Goal: Information Seeking & Learning: Understand process/instructions

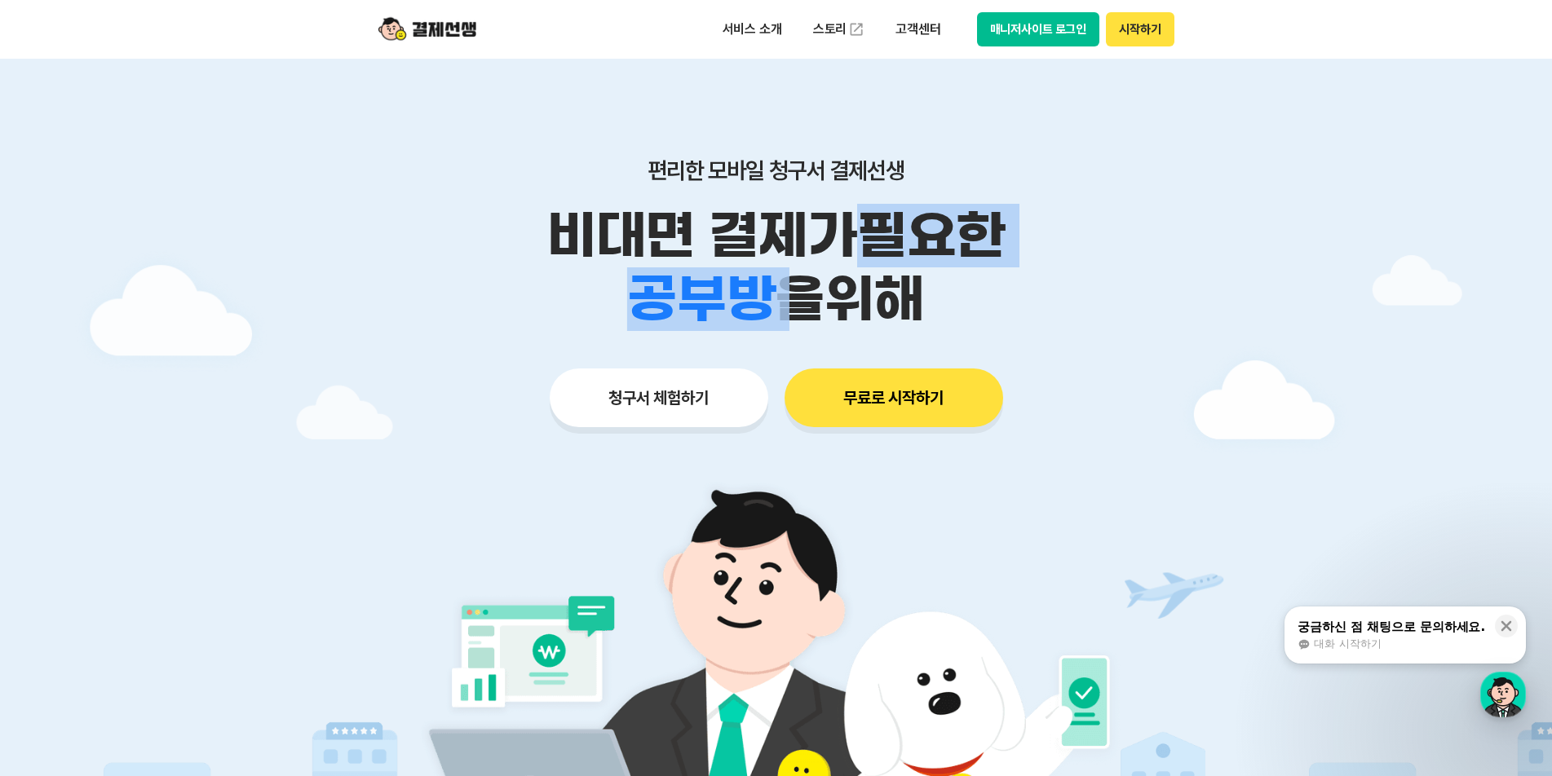
drag, startPoint x: 640, startPoint y: 243, endPoint x: 872, endPoint y: 254, distance: 231.8
click at [852, 246] on div "비대면 결제가 필요한 학원 공부방 호텔 쇼핑몰 병원 배달 보험사 항공사 골프장 을 위해" at bounding box center [776, 267] width 835 height 127
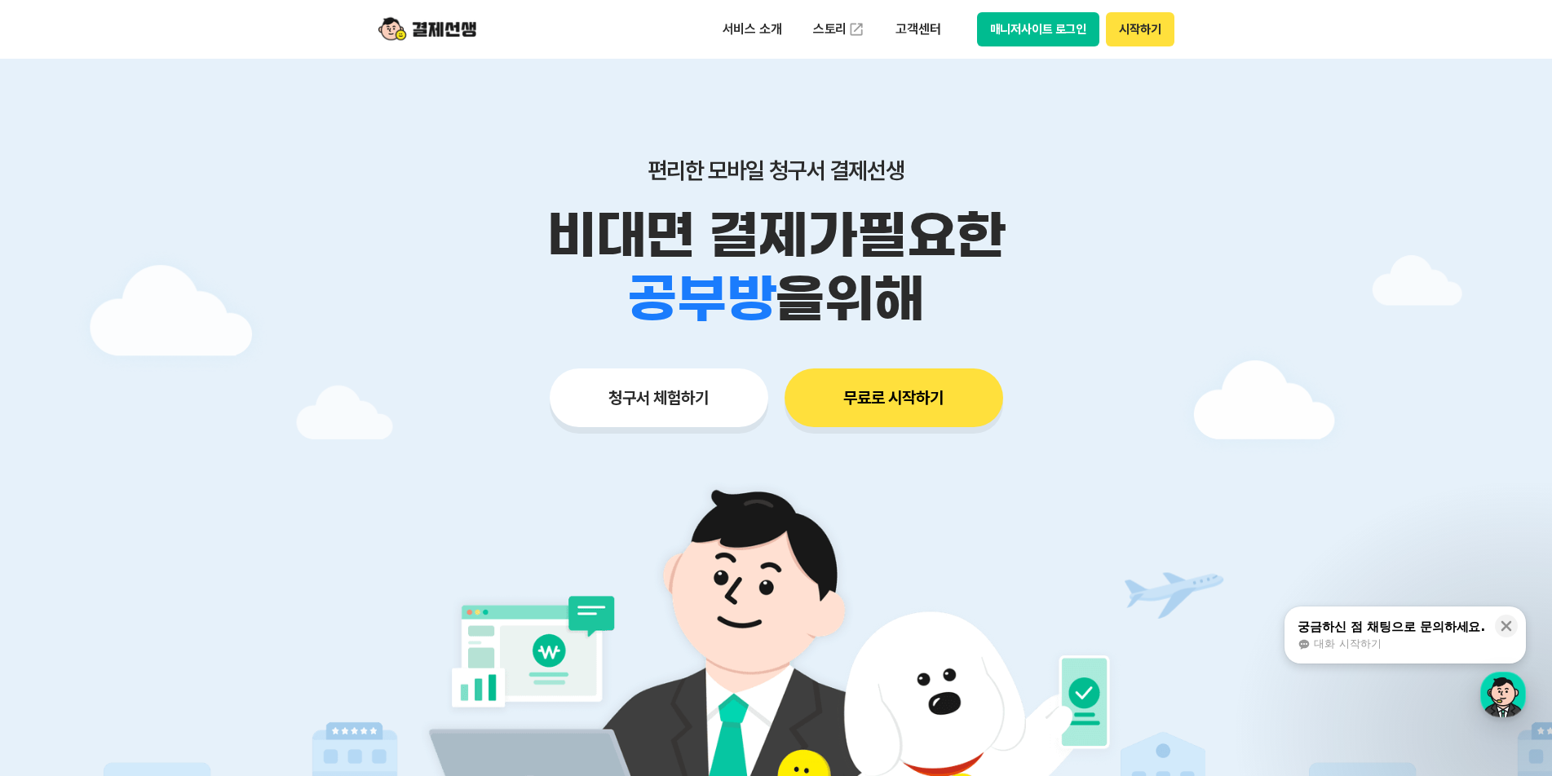
click at [939, 281] on div "학원 공부방 호텔 쇼핑몰 병원 배달 보험사 항공사 골프장 을 위해" at bounding box center [776, 299] width 835 height 64
click at [776, 23] on p "서비스 소개" at bounding box center [752, 29] width 82 height 29
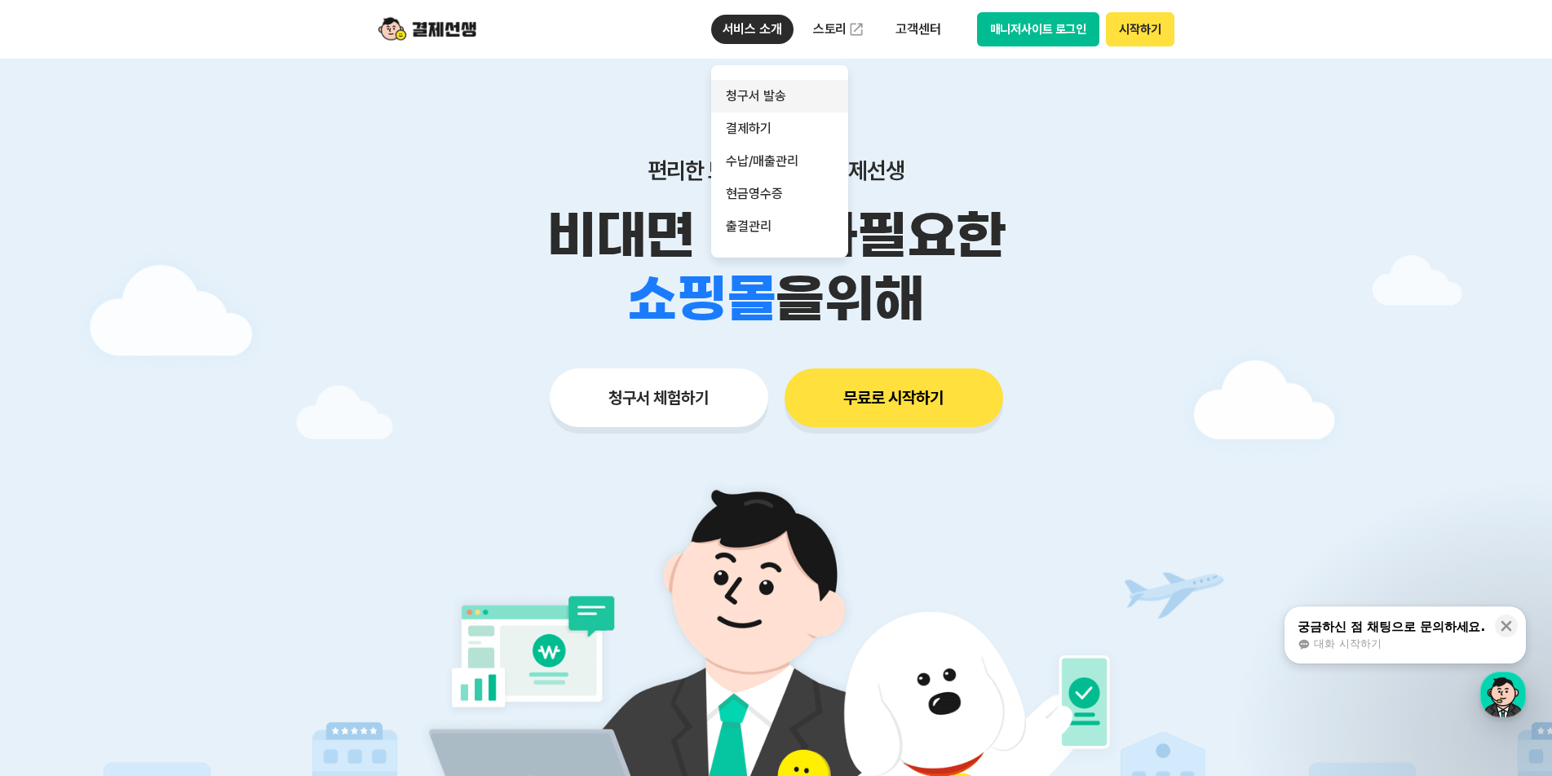
click at [795, 94] on link "청구서 발송" at bounding box center [779, 96] width 137 height 33
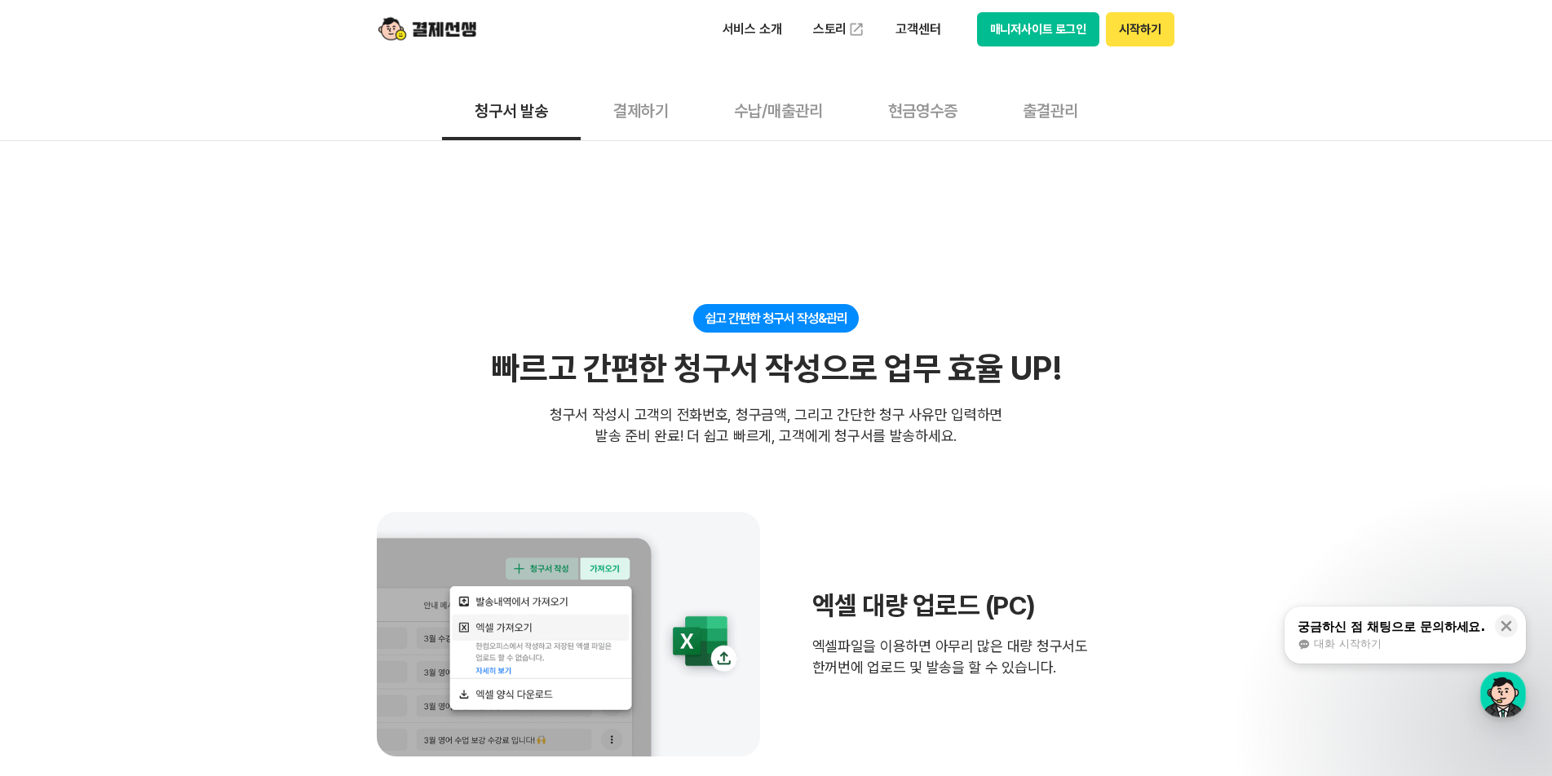
scroll to position [245, 0]
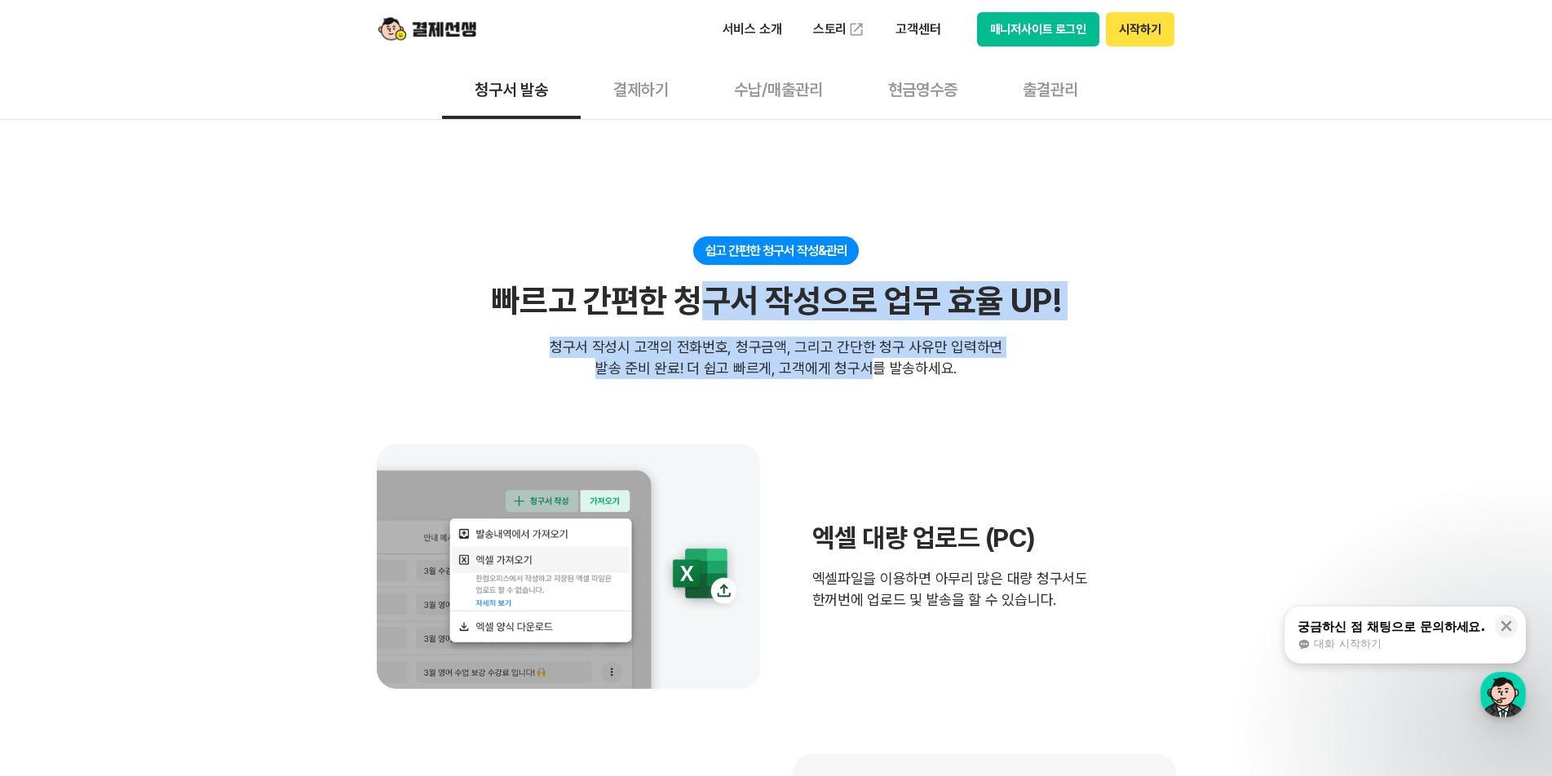
drag, startPoint x: 691, startPoint y: 322, endPoint x: 874, endPoint y: 359, distance: 187.1
click at [874, 359] on div "쉽고 간편한 청구서 작성&관리 빠르고 간편한 청구서 작성으로 업무 효율 UP! 빠르고 간편한 청구서 작성으로 업무 효율 UP! 청구서 작성시 …" at bounding box center [776, 307] width 799 height 143
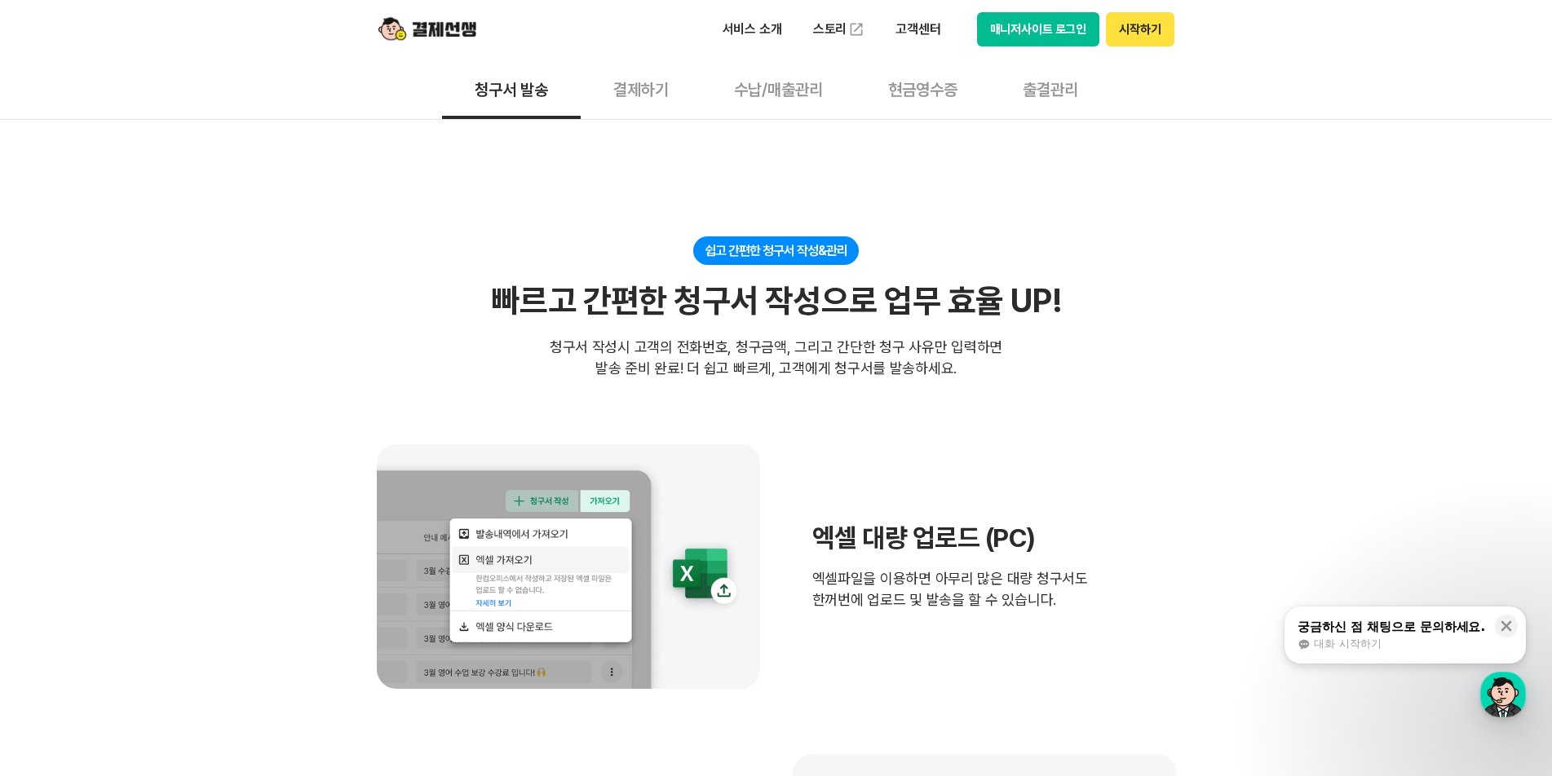
click at [899, 369] on div "청구서 작성시 고객의 전화번호, 청구금액, 그리고 간단한 청구 사유만 입력하면 발송 준비 완료! 더 쉽고 빠르게, 고객에게 청구서를 발송하세요." at bounding box center [776, 358] width 453 height 42
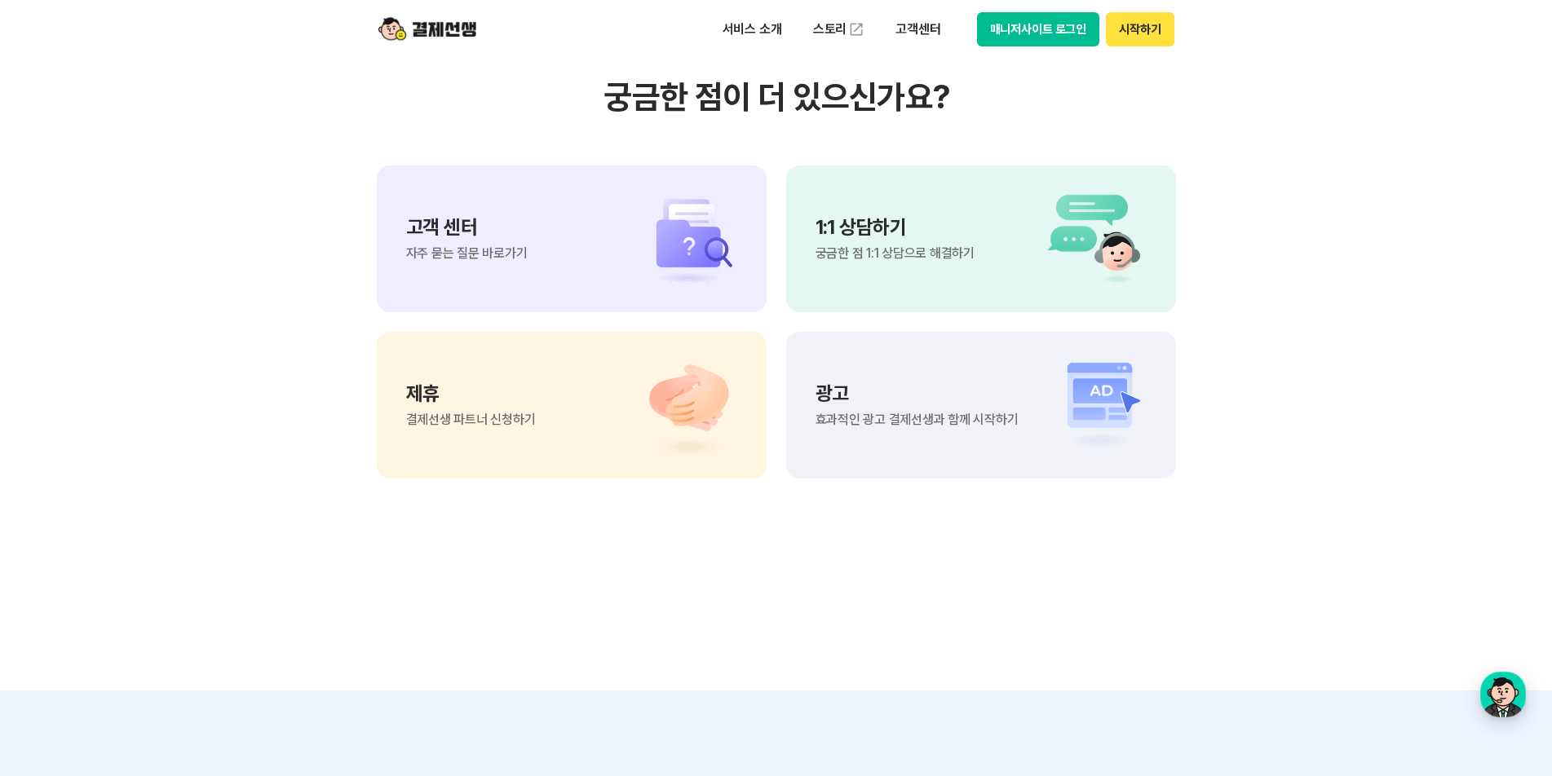
scroll to position [4077, 0]
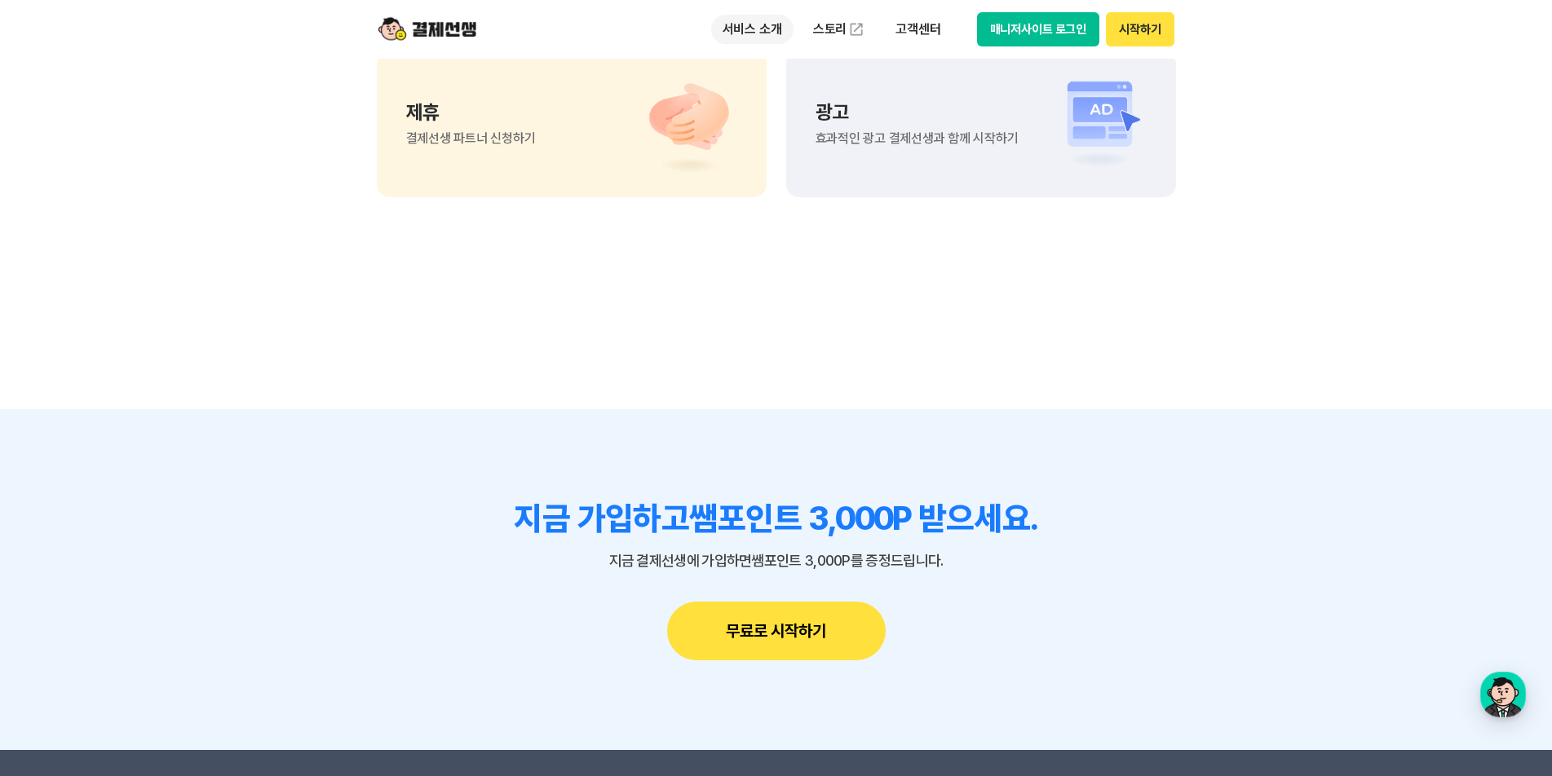
click at [740, 30] on p "서비스 소개" at bounding box center [752, 29] width 82 height 29
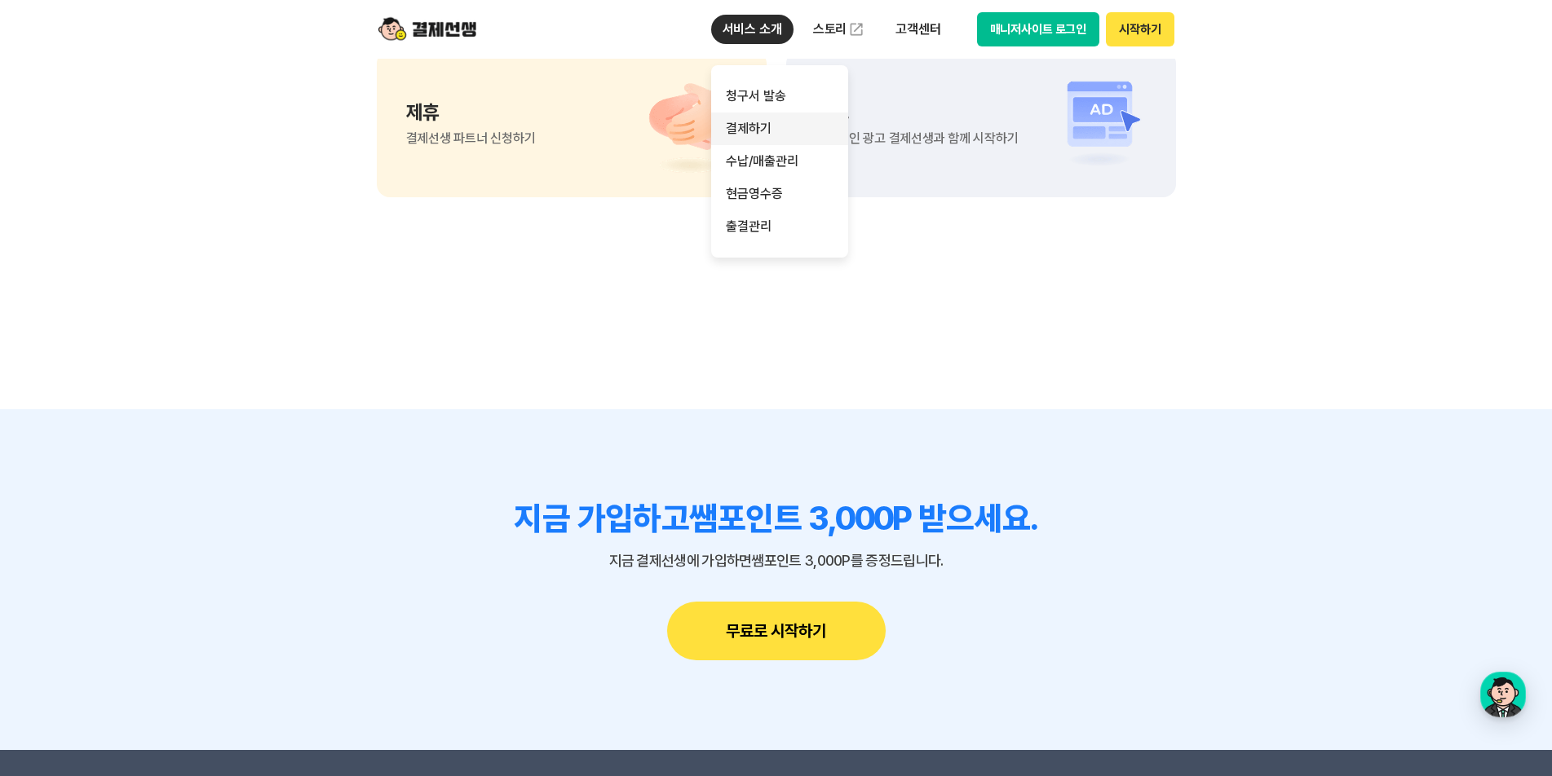
click at [756, 130] on link "결제하기" at bounding box center [779, 129] width 137 height 33
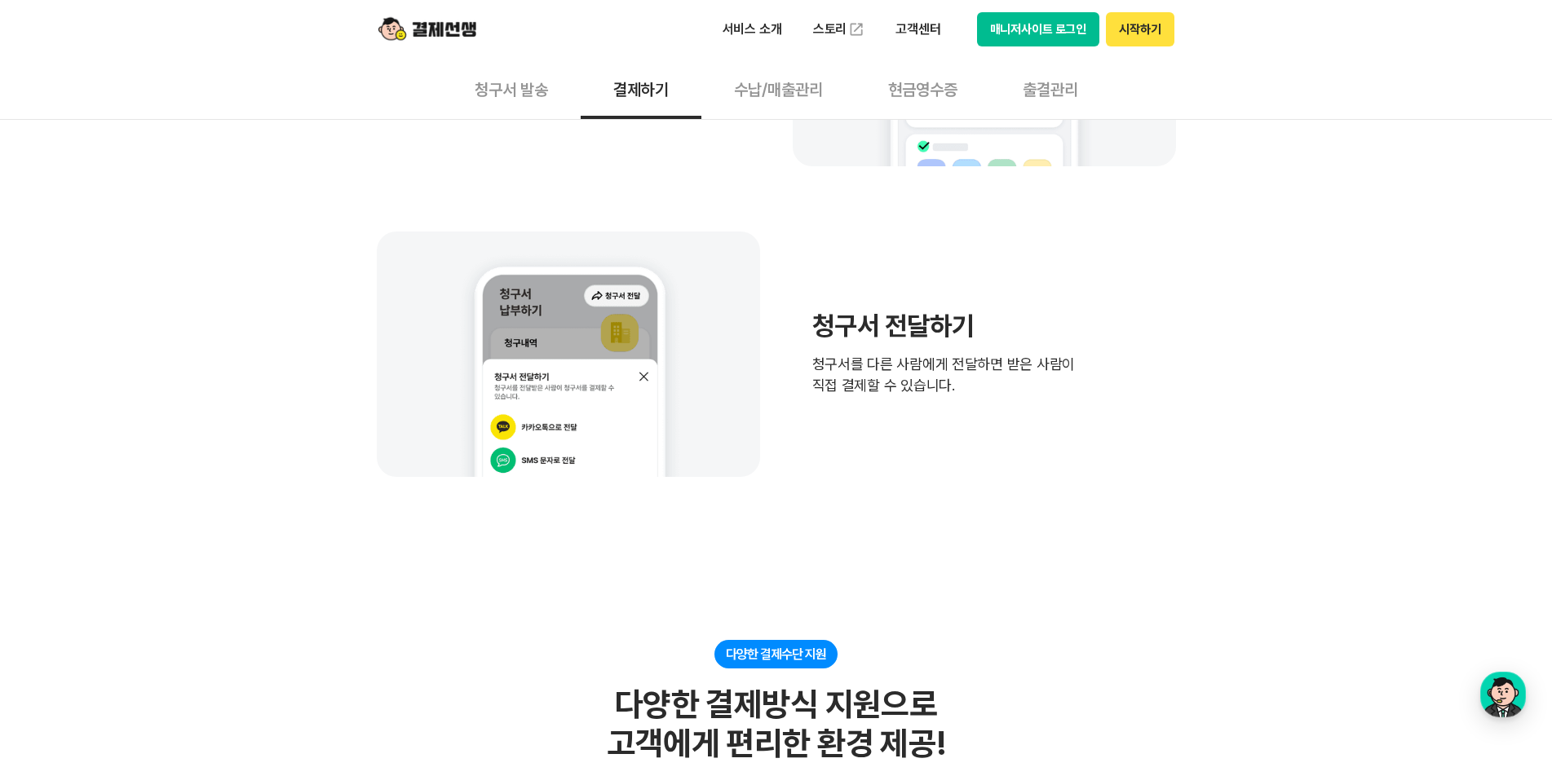
scroll to position [1060, 0]
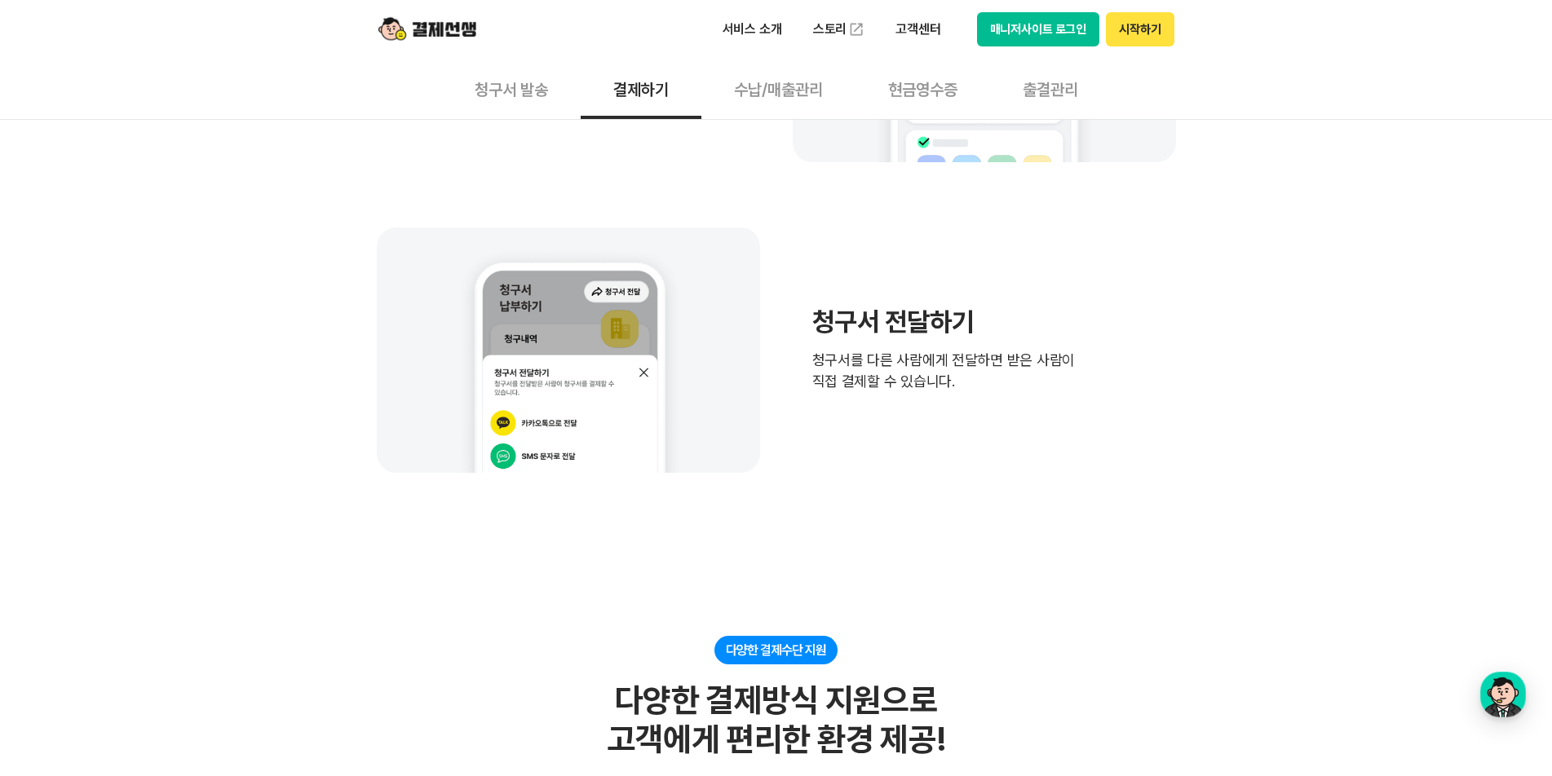
click at [840, 192] on div "별도의 앱 설치/회원가입 없이 고객은 별도의 앱 설치를 할 번거로움 없이 알림톡 혹은 문자로 발송된 청구서를 확인하실 수 있습니다. 장소/시간…" at bounding box center [776, 40] width 799 height 865
drag, startPoint x: 1349, startPoint y: 234, endPoint x: 1271, endPoint y: 115, distance: 142.5
click at [1138, 24] on button "시작하기" at bounding box center [1140, 29] width 68 height 34
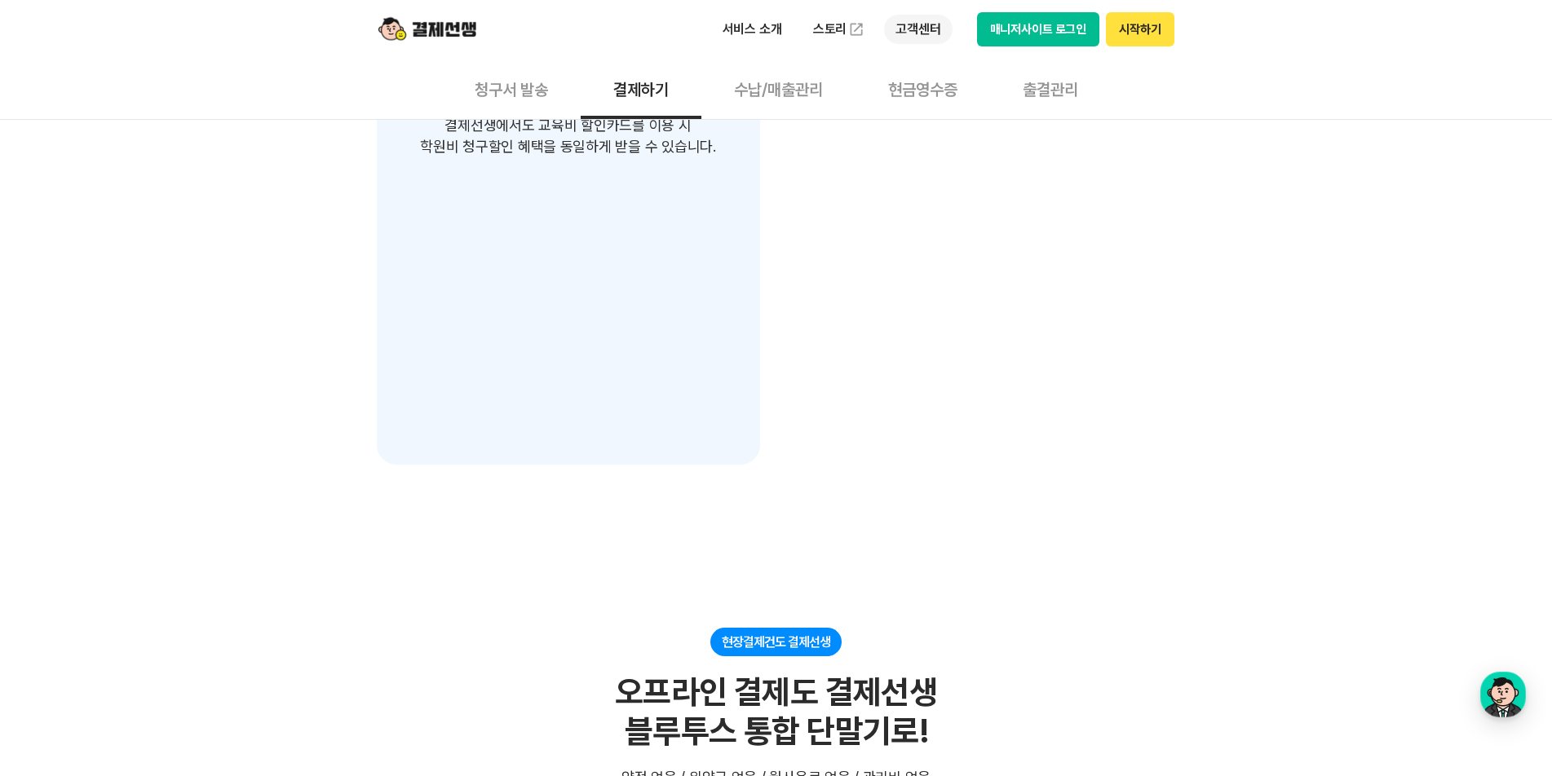
scroll to position [2691, 0]
